Goal: Information Seeking & Learning: Learn about a topic

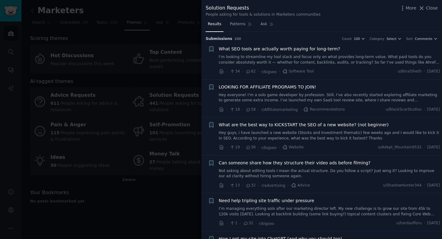
click at [267, 55] on link "I’m looking to streamline my tool stack and focus only on what provides long-te…" at bounding box center [329, 59] width 221 height 11
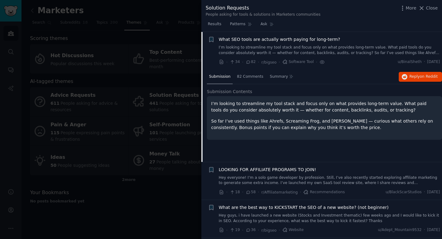
scroll to position [19, 0]
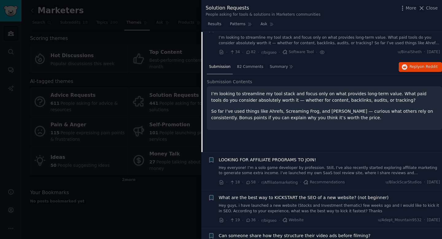
click at [168, 86] on div at bounding box center [221, 119] width 442 height 239
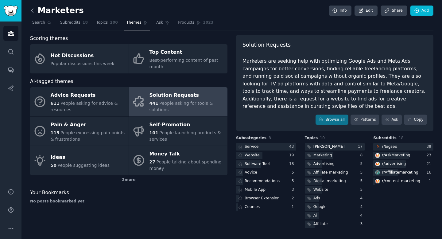
click at [33, 13] on icon at bounding box center [32, 10] width 6 height 6
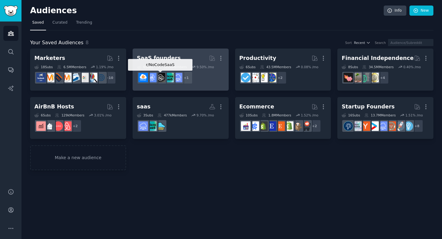
click at [161, 80] on img at bounding box center [161, 78] width 10 height 10
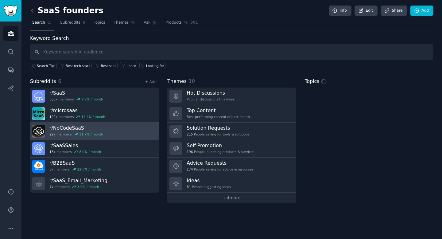
click at [57, 130] on h3 "r/ NoCodeSaaS" at bounding box center [76, 128] width 54 height 6
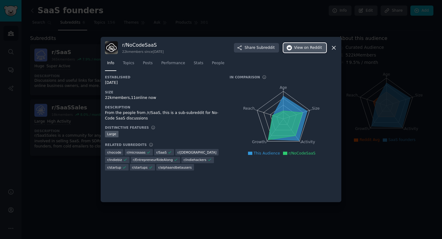
click at [301, 48] on span "View on Reddit" at bounding box center [308, 48] width 28 height 6
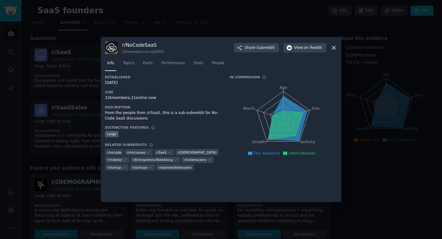
click at [127, 34] on div at bounding box center [221, 119] width 442 height 239
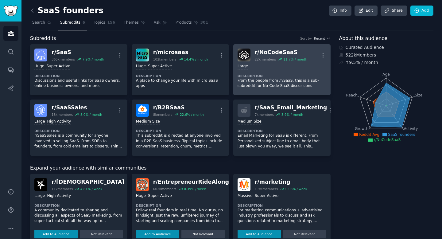
click at [265, 63] on div "Large Description From the people from /r/SaaS, this is a sub-subreddit for No-…" at bounding box center [282, 75] width 89 height 29
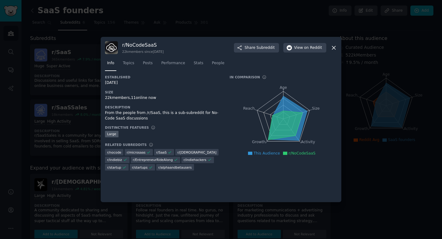
click at [205, 20] on div at bounding box center [221, 119] width 442 height 239
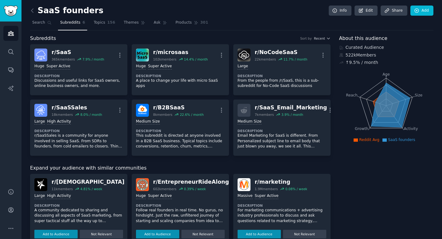
click at [41, 13] on h2 "SaaS founders" at bounding box center [66, 11] width 73 height 10
click at [31, 12] on icon at bounding box center [32, 10] width 6 height 6
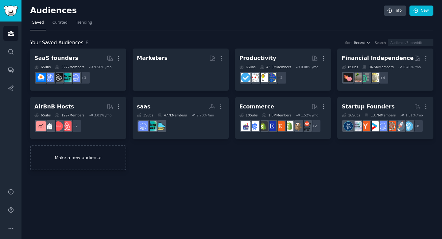
click at [115, 152] on link "Make a new audience" at bounding box center [78, 157] width 96 height 25
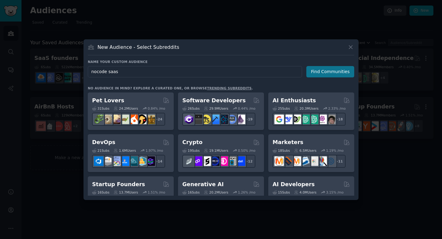
type input "nocode saas"
click at [332, 72] on button "Find Communities" at bounding box center [330, 71] width 48 height 11
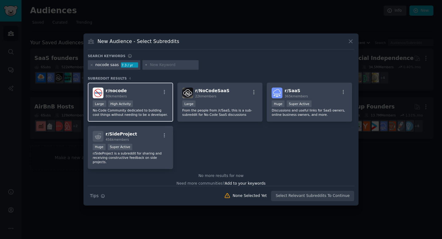
click at [155, 100] on div "Large High Activity" at bounding box center [131, 104] width 76 height 8
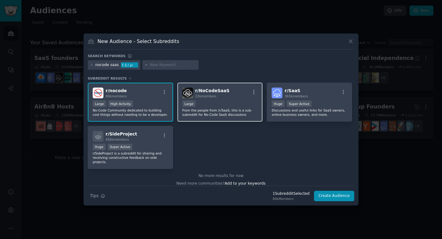
click at [218, 99] on div "r/ NoCodeSaaS 22k members Large From the people from /r/SaaS, this is a sub-sub…" at bounding box center [219, 102] width 85 height 39
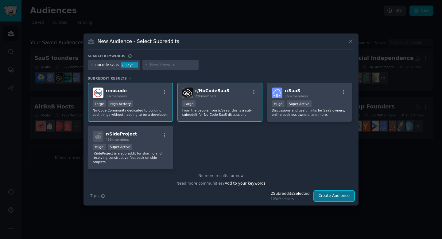
click at [332, 196] on button "Create Audience" at bounding box center [334, 196] width 41 height 10
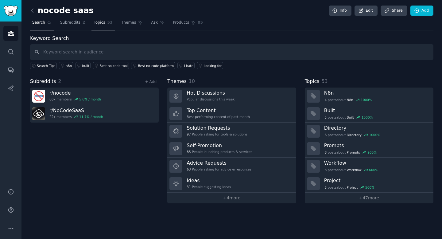
click at [105, 25] on link "Topics 53" at bounding box center [103, 24] width 23 height 13
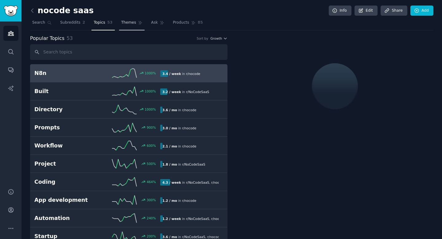
click at [128, 26] on link "Themes" at bounding box center [132, 24] width 26 height 13
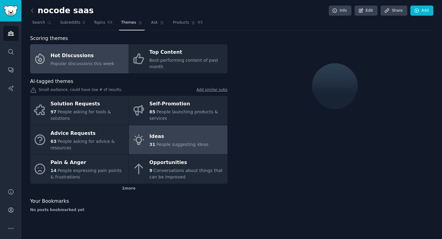
click at [174, 139] on div "Ideas" at bounding box center [179, 137] width 59 height 10
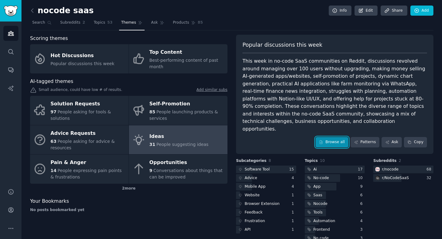
click at [323, 140] on icon at bounding box center [321, 142] width 4 height 4
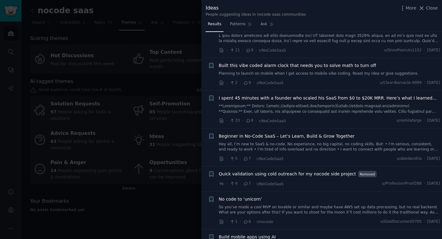
scroll to position [204, 0]
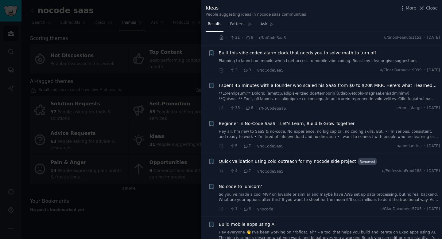
click at [339, 95] on link at bounding box center [329, 96] width 221 height 11
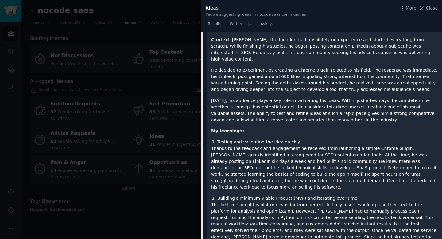
scroll to position [326, 0]
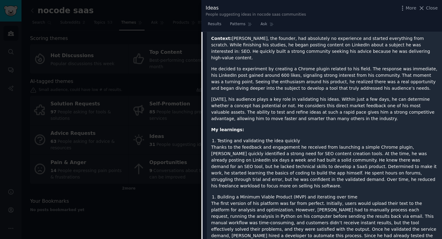
click at [184, 101] on div at bounding box center [221, 119] width 442 height 239
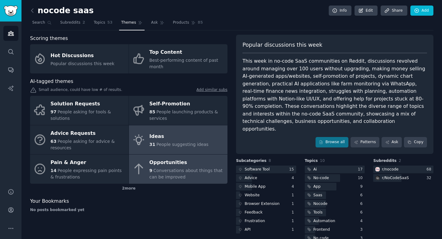
click at [169, 163] on div "Opportunities" at bounding box center [187, 163] width 75 height 10
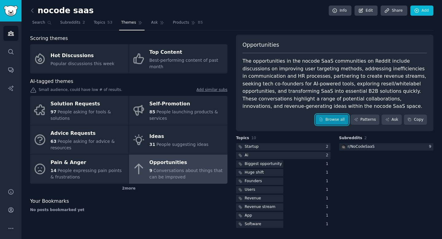
click at [340, 122] on link "Browse all" at bounding box center [332, 120] width 33 height 10
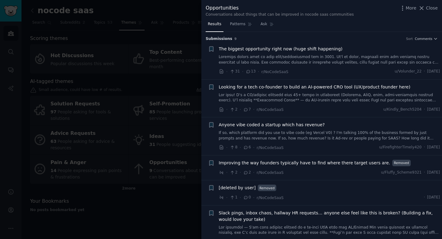
click at [310, 64] on link at bounding box center [329, 59] width 221 height 11
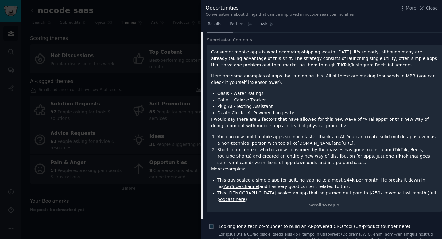
scroll to position [61, 0]
click at [152, 51] on div at bounding box center [221, 119] width 442 height 239
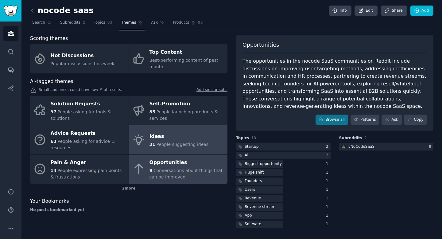
click at [142, 138] on icon at bounding box center [138, 139] width 13 height 13
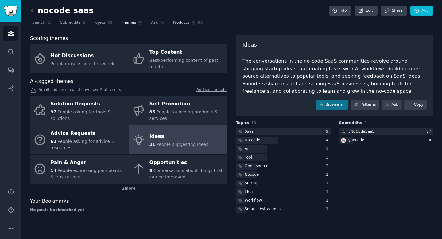
click at [194, 20] on link "Products 85" at bounding box center [188, 24] width 34 height 13
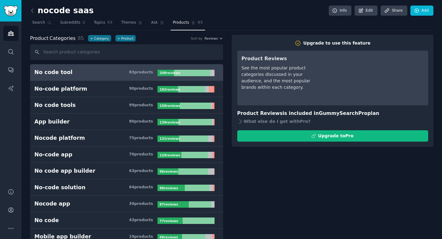
click at [33, 6] on link at bounding box center [34, 11] width 8 height 10
